Goal: Transaction & Acquisition: Purchase product/service

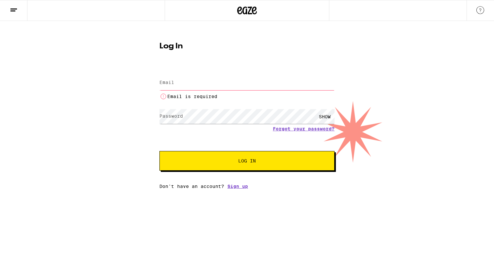
type input "[EMAIL_ADDRESS][DOMAIN_NAME]"
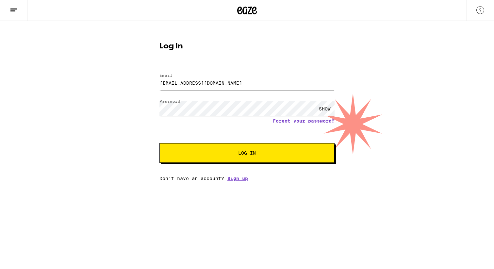
click at [251, 157] on button "Log In" at bounding box center [247, 153] width 175 height 20
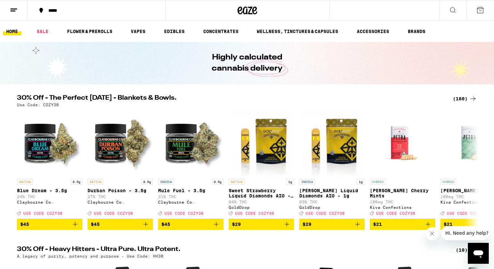
click at [65, 10] on div "*****" at bounding box center [100, 10] width 110 height 5
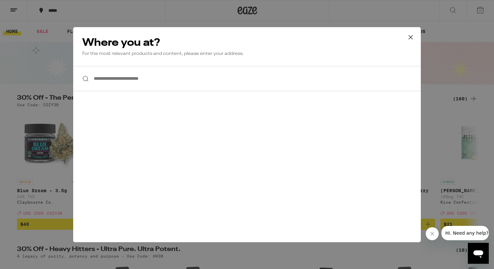
click at [150, 84] on input "**********" at bounding box center [247, 78] width 348 height 25
click at [145, 78] on input "**********" at bounding box center [247, 78] width 348 height 25
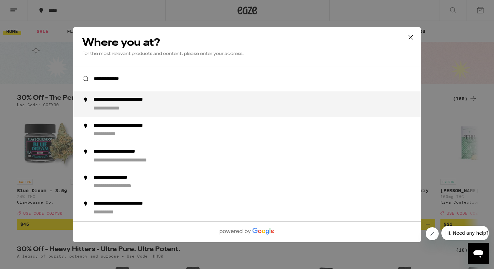
click at [128, 101] on div "**********" at bounding box center [135, 99] width 84 height 7
type input "**********"
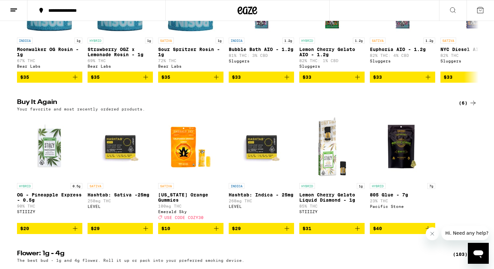
scroll to position [595, 0]
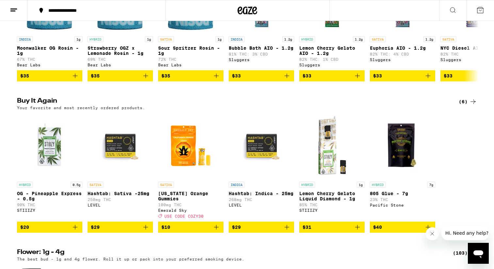
click at [146, 229] on icon "Add to bag" at bounding box center [146, 227] width 5 height 5
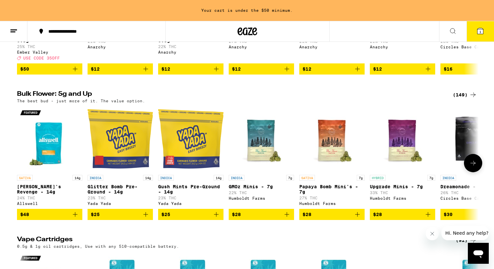
scroll to position [930, 0]
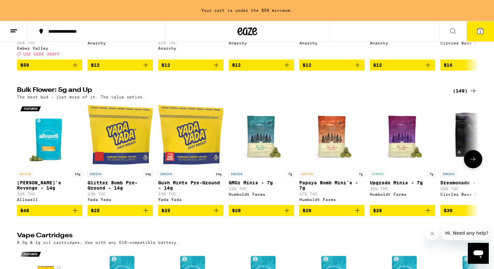
click at [473, 163] on icon at bounding box center [473, 159] width 8 height 8
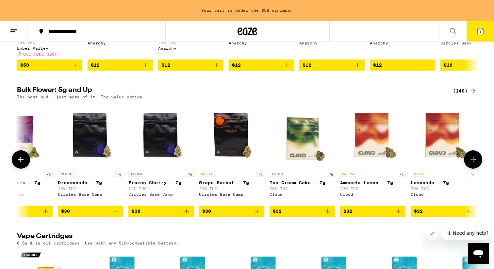
scroll to position [0, 389]
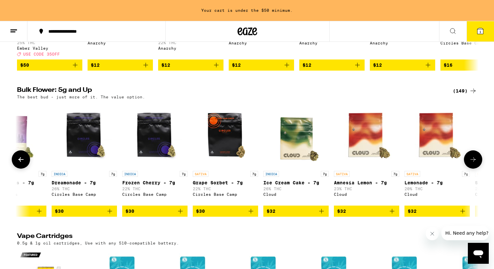
click at [22, 169] on button at bounding box center [21, 159] width 18 height 18
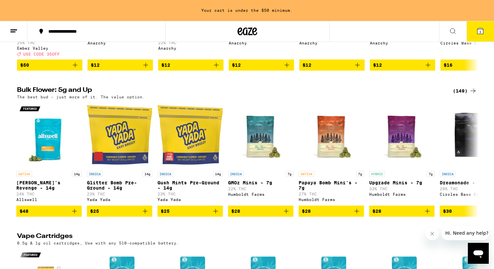
scroll to position [0, 0]
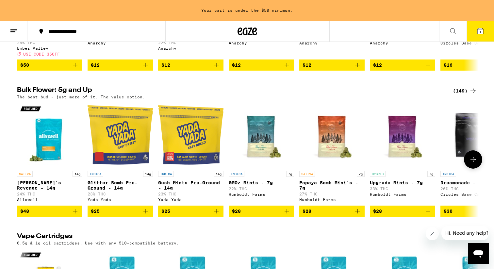
click at [430, 215] on icon "Add to bag" at bounding box center [428, 211] width 8 height 8
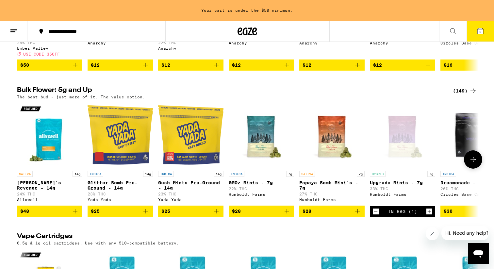
scroll to position [909, 0]
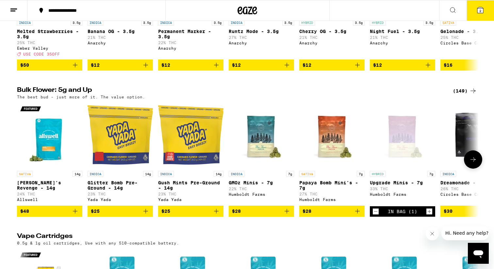
click at [475, 163] on icon at bounding box center [473, 160] width 8 height 8
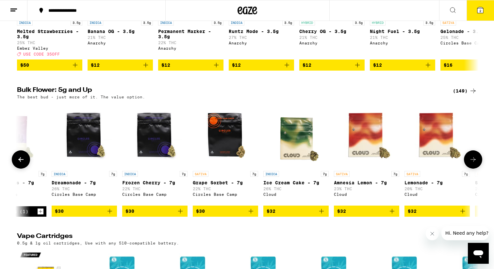
click at [475, 163] on icon at bounding box center [473, 160] width 8 height 8
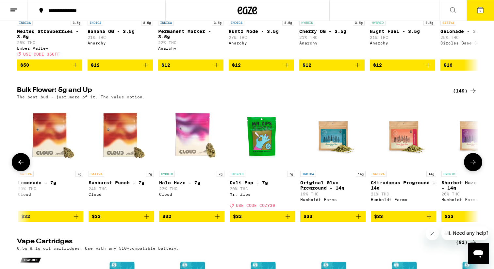
scroll to position [0, 778]
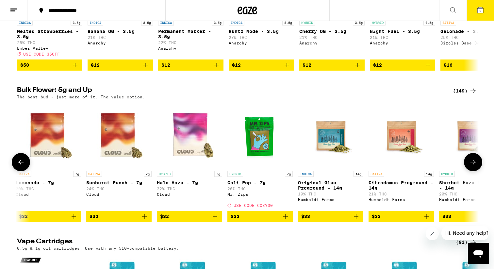
click at [475, 166] on icon at bounding box center [473, 162] width 8 height 8
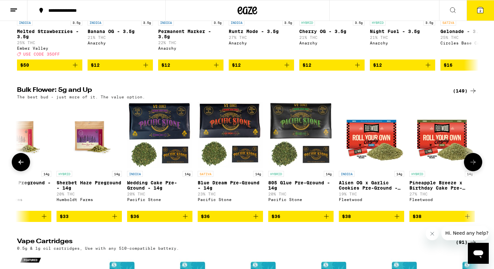
scroll to position [0, 1167]
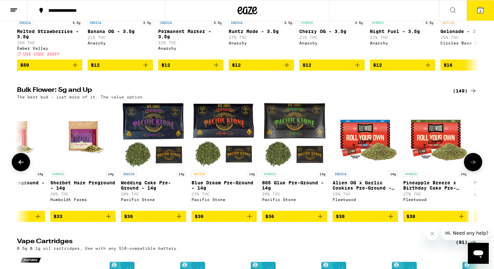
click at [108, 220] on icon "Add to bag" at bounding box center [109, 216] width 8 height 8
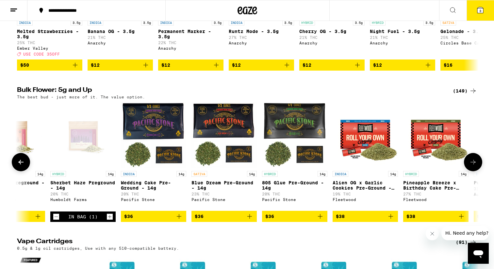
click at [57, 221] on icon "Decrement" at bounding box center [56, 217] width 6 height 8
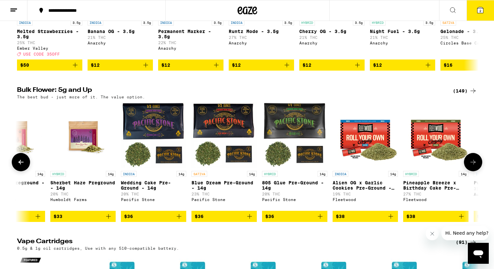
click at [472, 166] on icon at bounding box center [473, 162] width 8 height 8
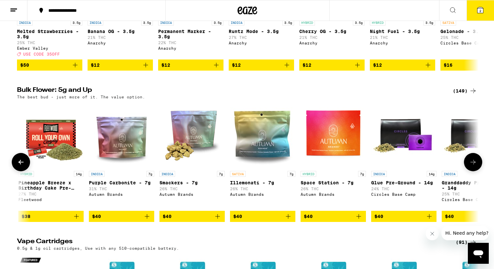
scroll to position [0, 1556]
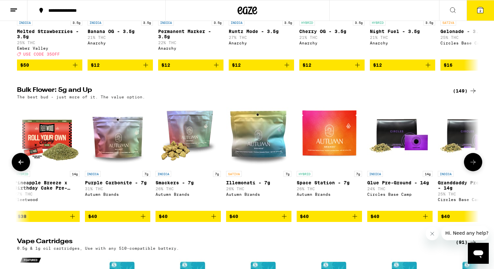
click at [472, 166] on icon at bounding box center [473, 162] width 8 height 8
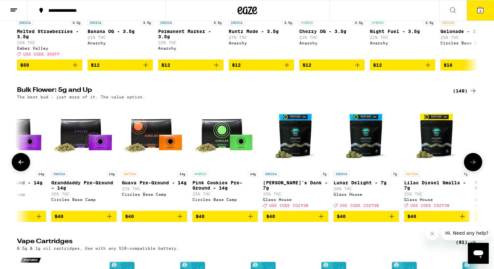
scroll to position [0, 1945]
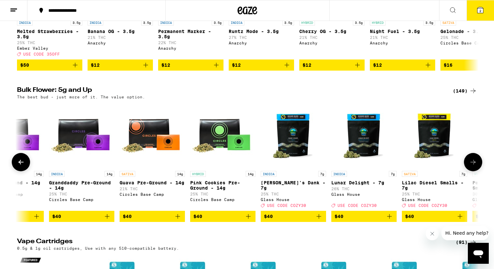
click at [23, 166] on icon at bounding box center [21, 162] width 8 height 8
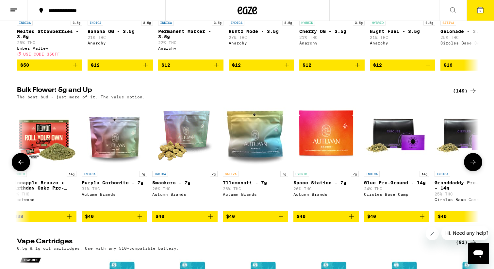
scroll to position [0, 1556]
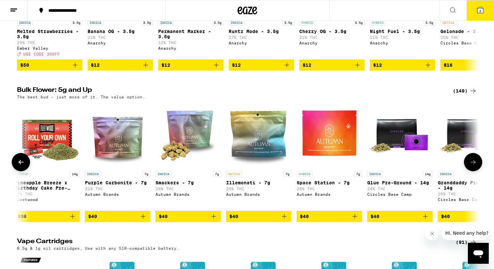
click at [356, 220] on icon "Add to bag" at bounding box center [355, 216] width 8 height 8
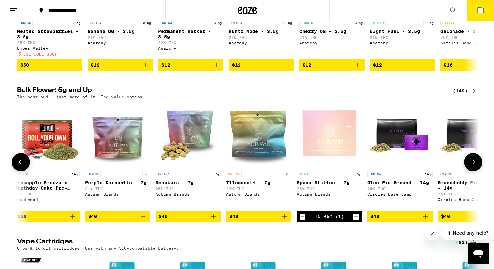
click at [471, 166] on icon at bounding box center [473, 162] width 8 height 8
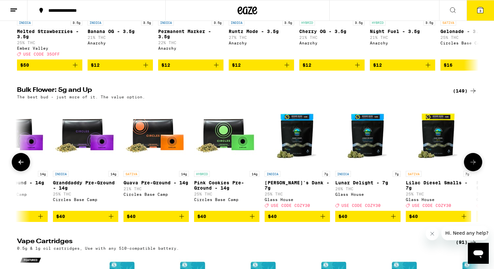
scroll to position [0, 1945]
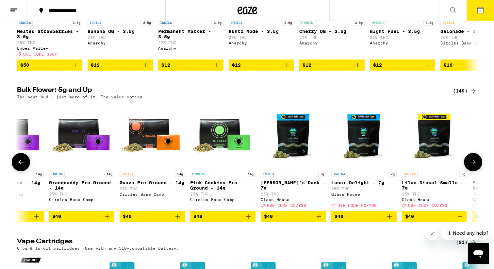
click at [391, 220] on icon "Add to bag" at bounding box center [390, 216] width 8 height 8
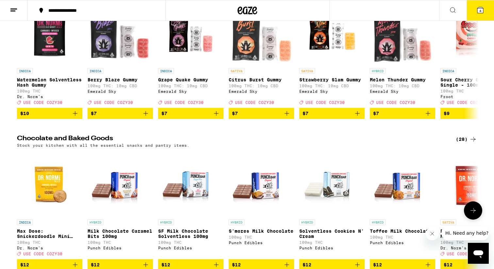
scroll to position [2037, 0]
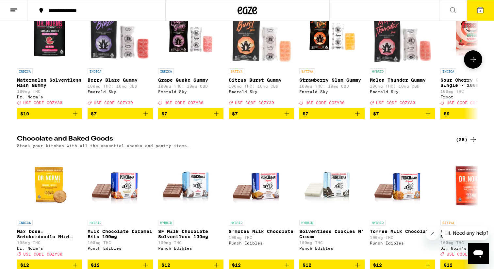
click at [286, 118] on icon "Add to bag" at bounding box center [287, 114] width 8 height 8
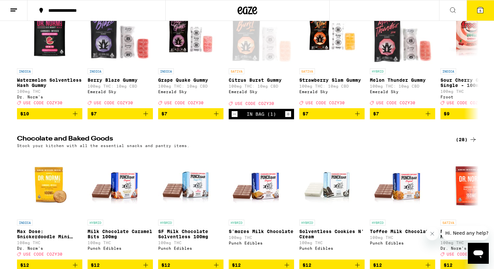
click at [477, 9] on icon at bounding box center [481, 10] width 8 height 8
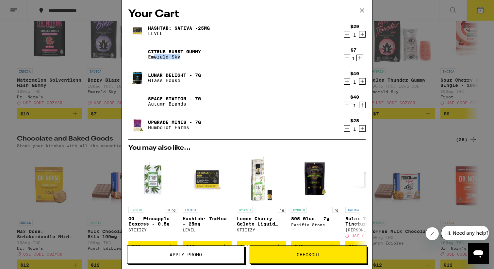
drag, startPoint x: 185, startPoint y: 58, endPoint x: 153, endPoint y: 59, distance: 31.8
click at [153, 59] on p "Emerald Sky" at bounding box center [174, 56] width 53 height 5
click at [154, 59] on p "Emerald Sky" at bounding box center [174, 56] width 53 height 5
click at [315, 254] on span "Checkout" at bounding box center [309, 254] width 24 height 5
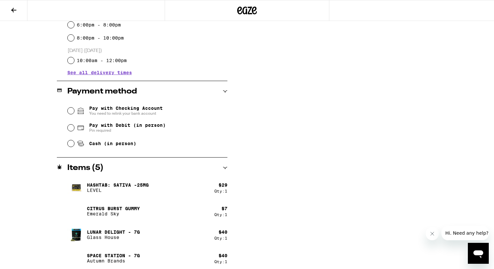
scroll to position [232, 0]
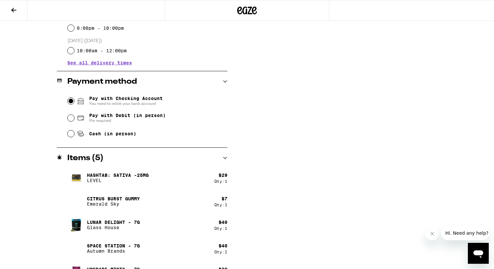
click at [71, 103] on input "Pay with Checking Account You need to relink your bank account" at bounding box center [71, 101] width 7 height 7
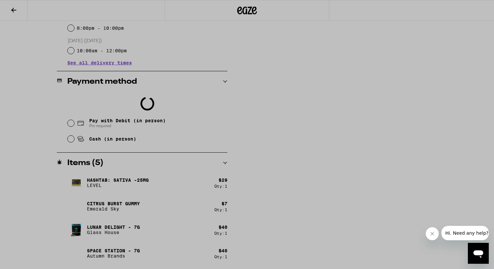
click at [141, 138] on div at bounding box center [247, 134] width 494 height 269
click at [168, 150] on div at bounding box center [247, 134] width 494 height 269
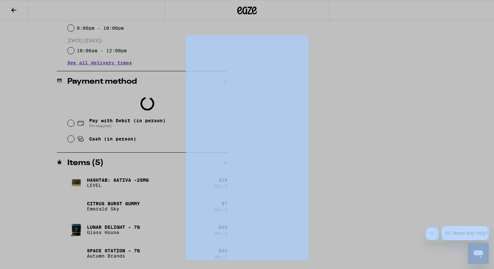
click at [168, 150] on div at bounding box center [247, 134] width 494 height 269
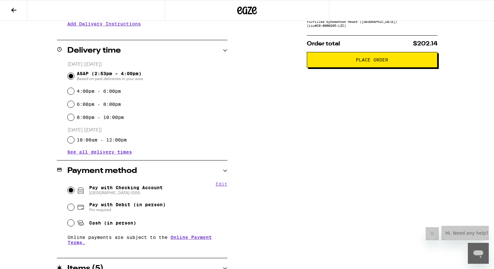
scroll to position [0, 0]
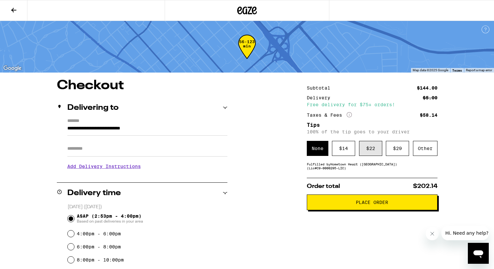
click at [375, 152] on div "$ 22" at bounding box center [370, 148] width 23 height 15
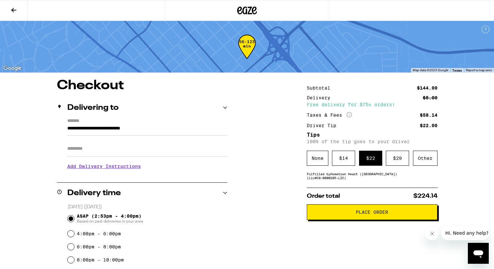
click at [386, 214] on span "Place Order" at bounding box center [372, 212] width 32 height 5
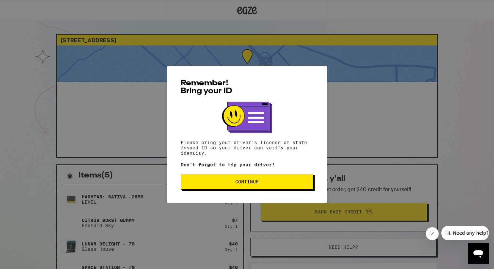
click at [243, 183] on span "Continue" at bounding box center [247, 181] width 24 height 5
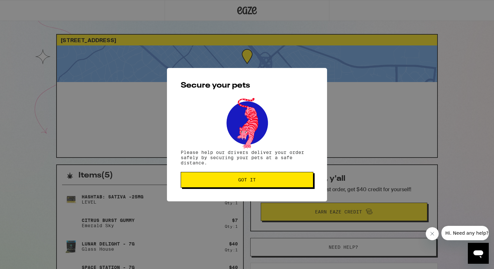
click at [243, 182] on span "Got it" at bounding box center [247, 179] width 18 height 5
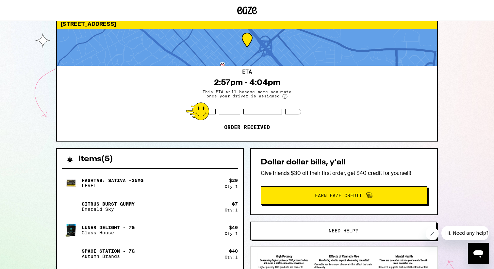
scroll to position [17, 0]
